Goal: Information Seeking & Learning: Check status

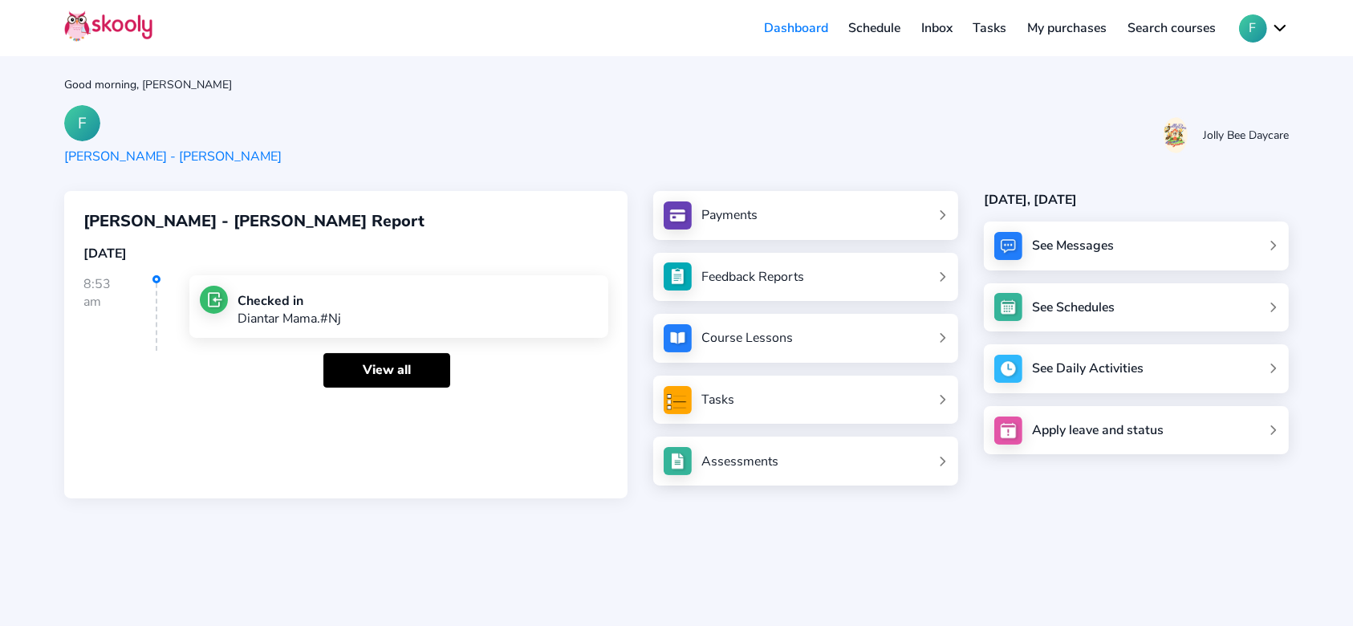
click at [944, 20] on link "Inbox" at bounding box center [937, 28] width 52 height 26
click at [928, 30] on link "Inbox" at bounding box center [937, 28] width 52 height 26
click at [929, 29] on link "Inbox" at bounding box center [937, 28] width 52 height 26
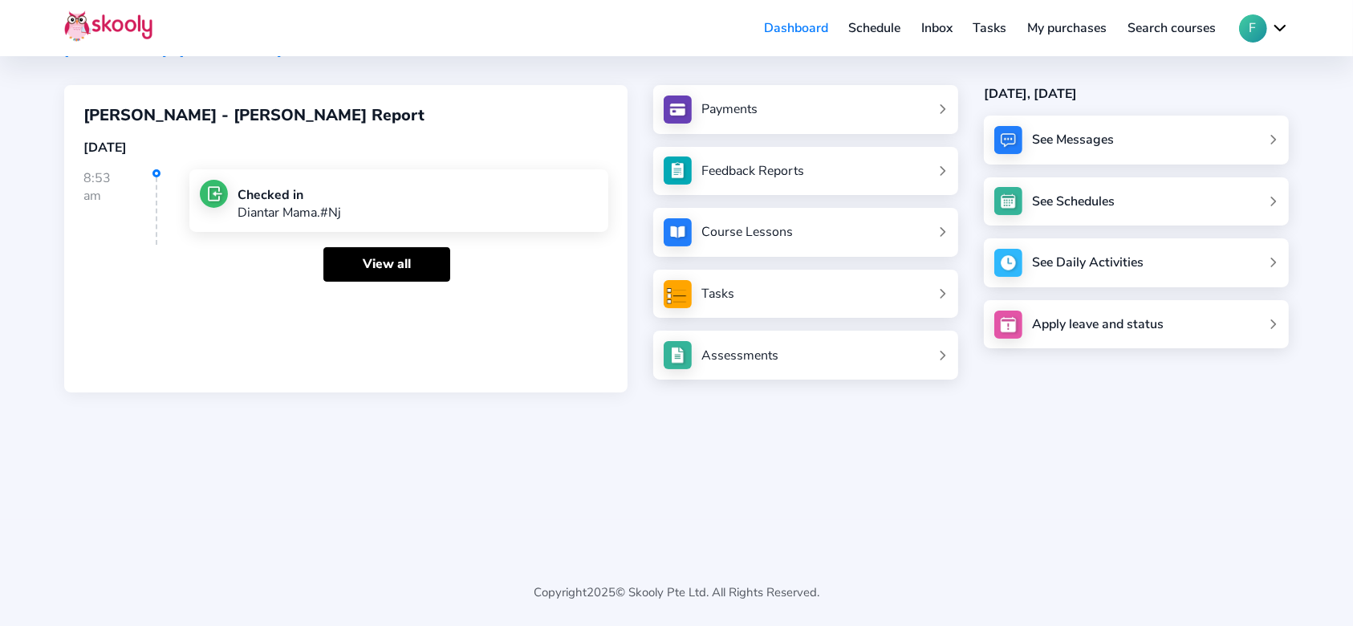
scroll to position [49, 0]
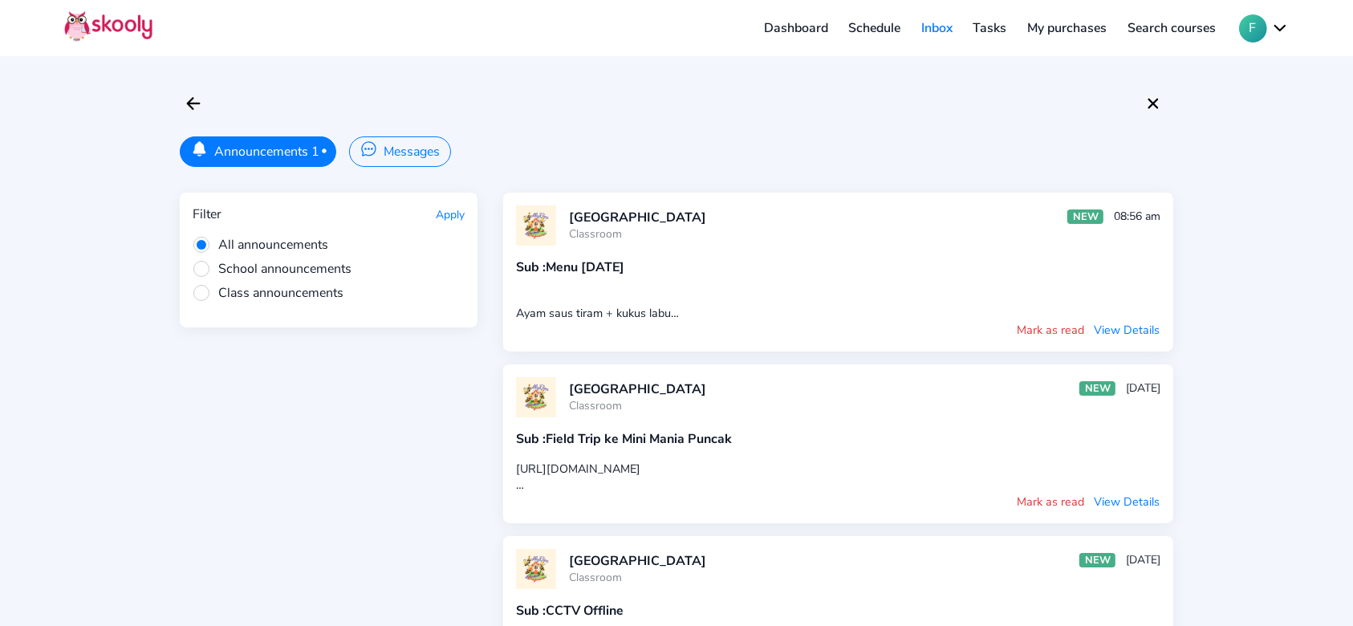
click at [1143, 324] on button "View Details" at bounding box center [1126, 330] width 67 height 18
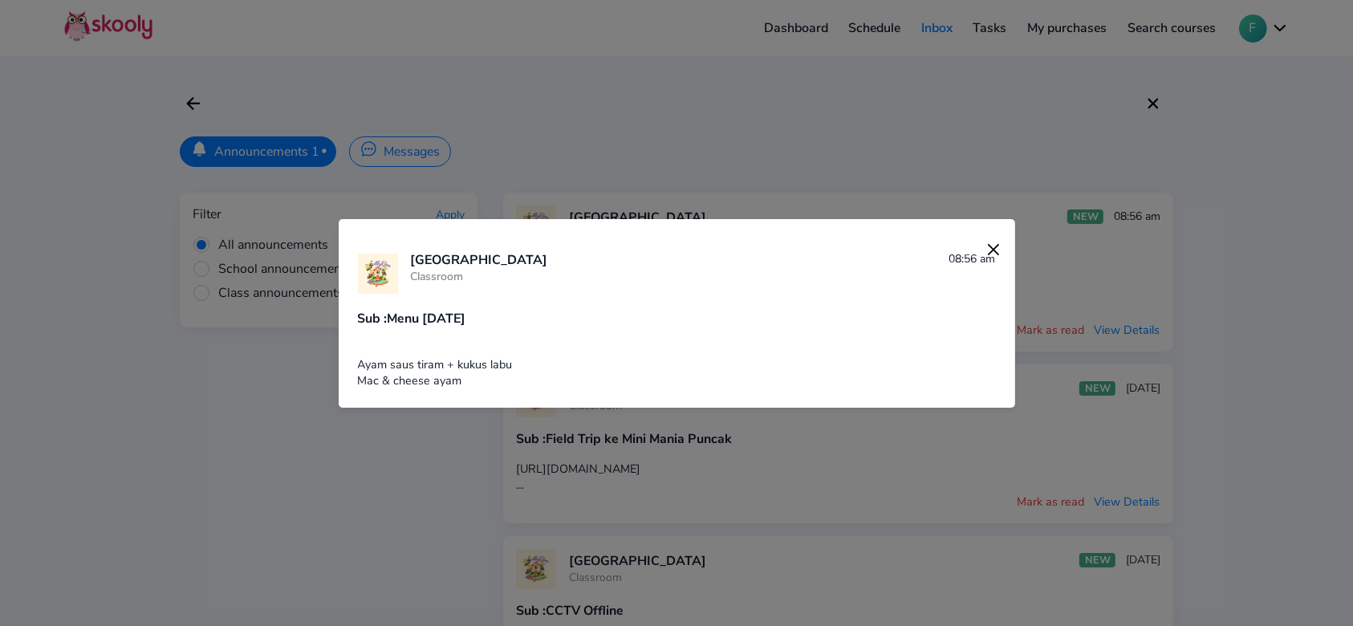
drag, startPoint x: 428, startPoint y: 383, endPoint x: 484, endPoint y: 379, distance: 56.3
click at [484, 379] on div "Ayam saus tiram + kukus labu Mac & cheese ayam" at bounding box center [677, 364] width 638 height 48
click at [982, 251] on img at bounding box center [993, 249] width 22 height 22
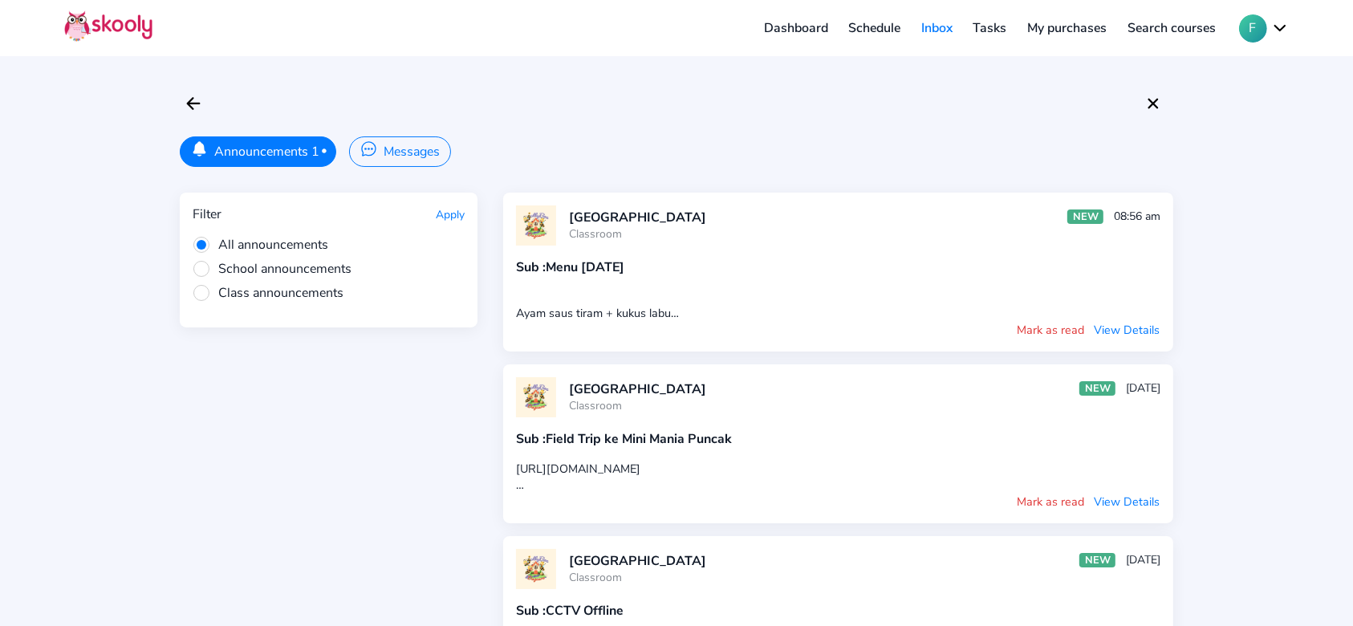
click at [218, 144] on button "Announcements 1 •" at bounding box center [258, 151] width 156 height 30
click at [193, 104] on icon "Arrow Back" at bounding box center [193, 103] width 19 height 19
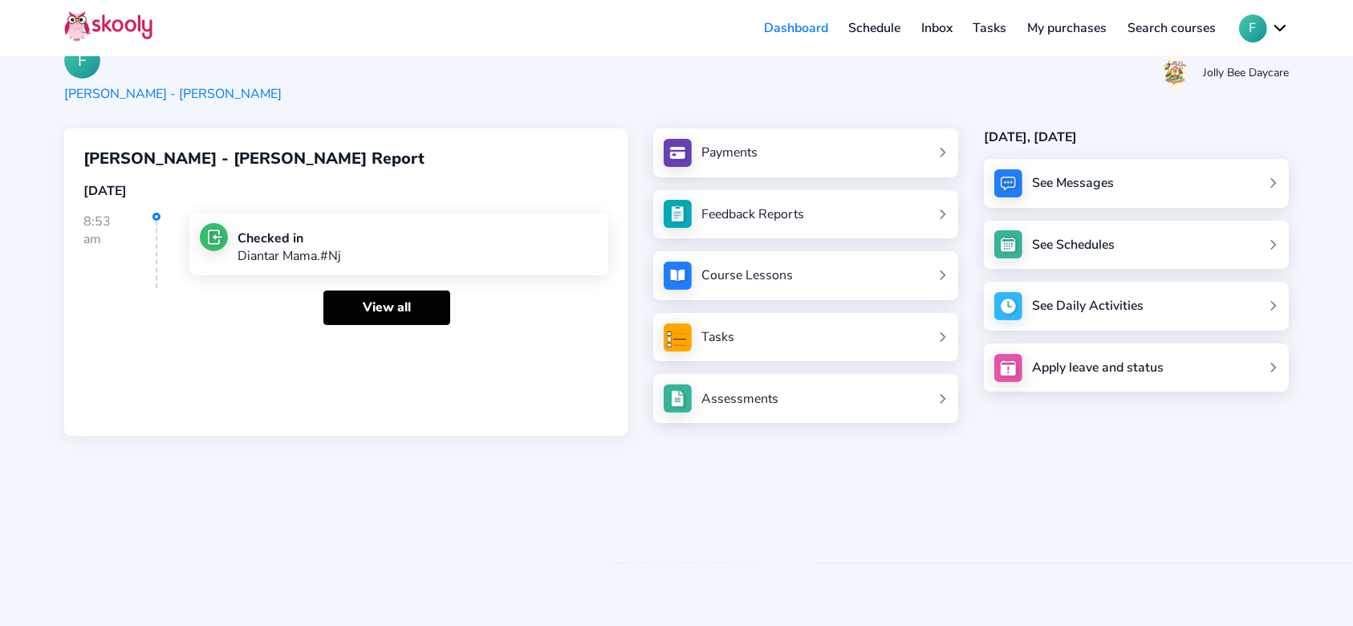
scroll to position [106, 0]
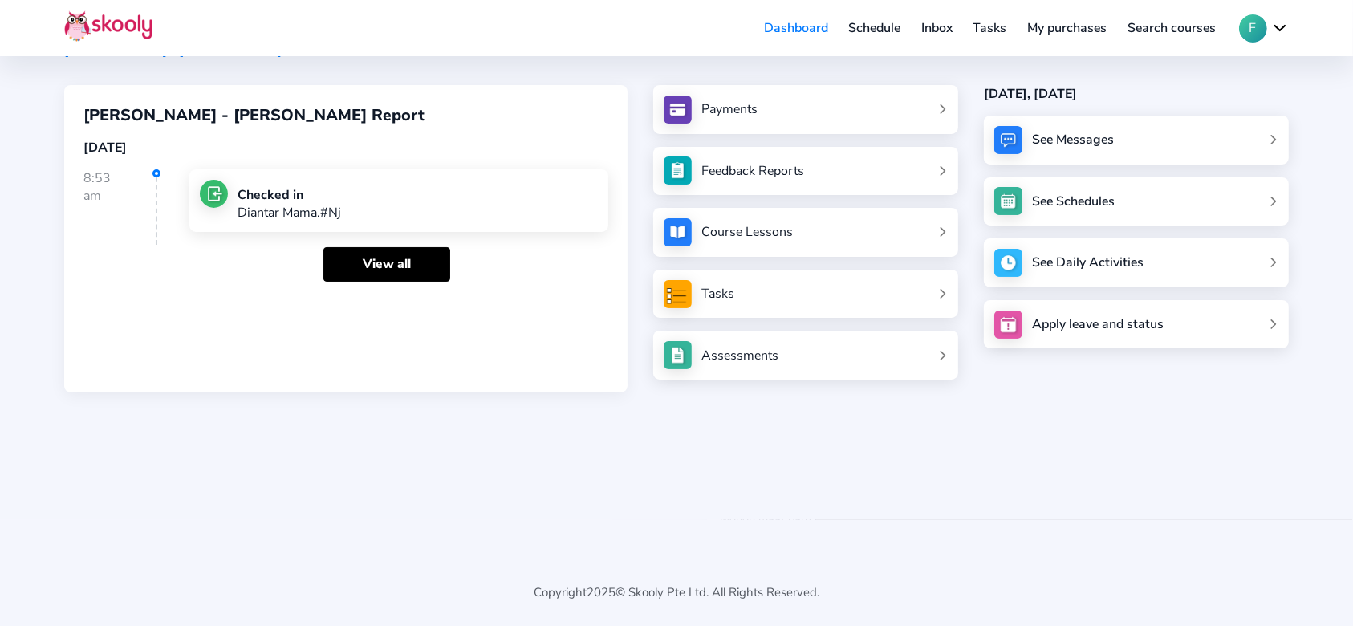
click at [1308, 473] on div "Good morning, [PERSON_NAME] F [PERSON_NAME] - [PERSON_NAME] Bee Daycare [PERSON…" at bounding box center [676, 207] width 1353 height 626
click at [1143, 562] on div "Copyright 2025 © Skooly Pte Ltd. All Rights Reserved." at bounding box center [676, 573] width 1224 height 106
